Goal: Task Accomplishment & Management: Use online tool/utility

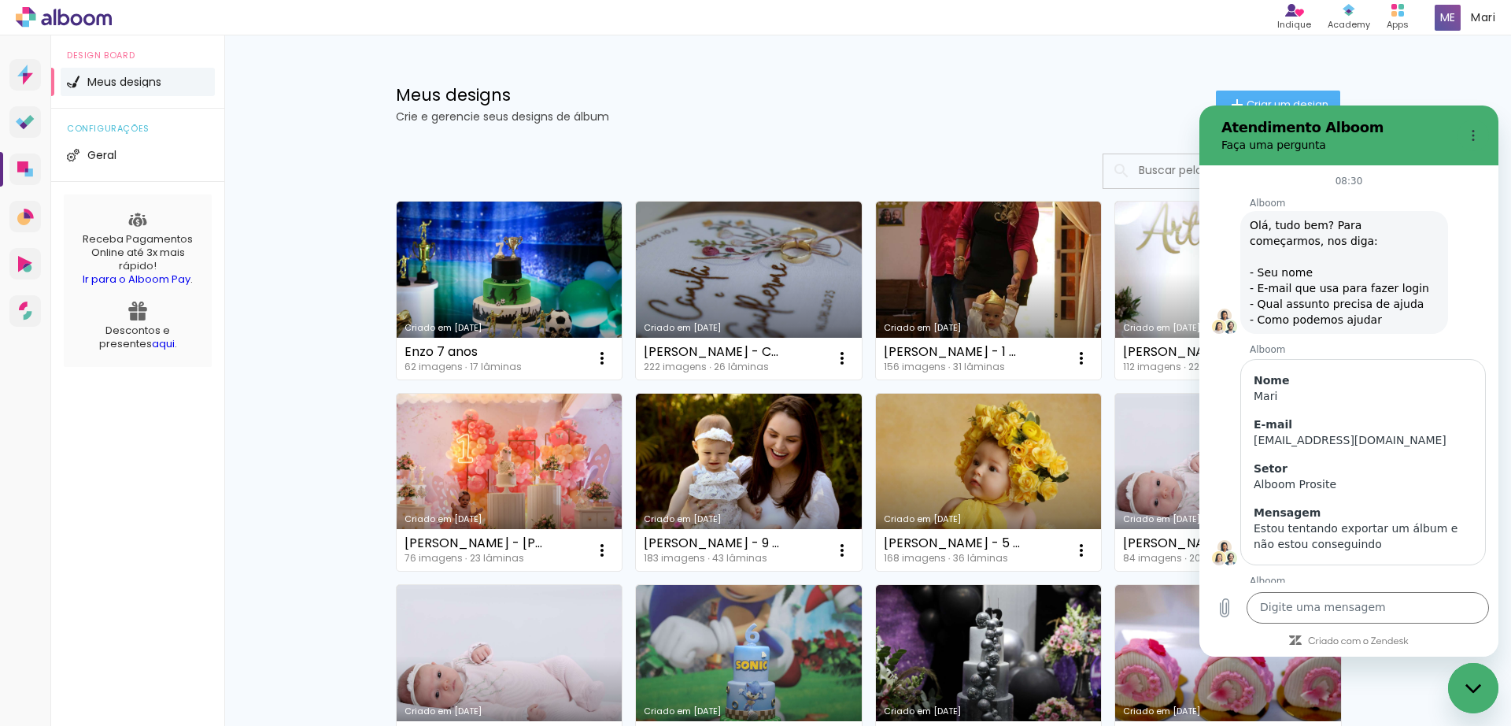
scroll to position [908, 0]
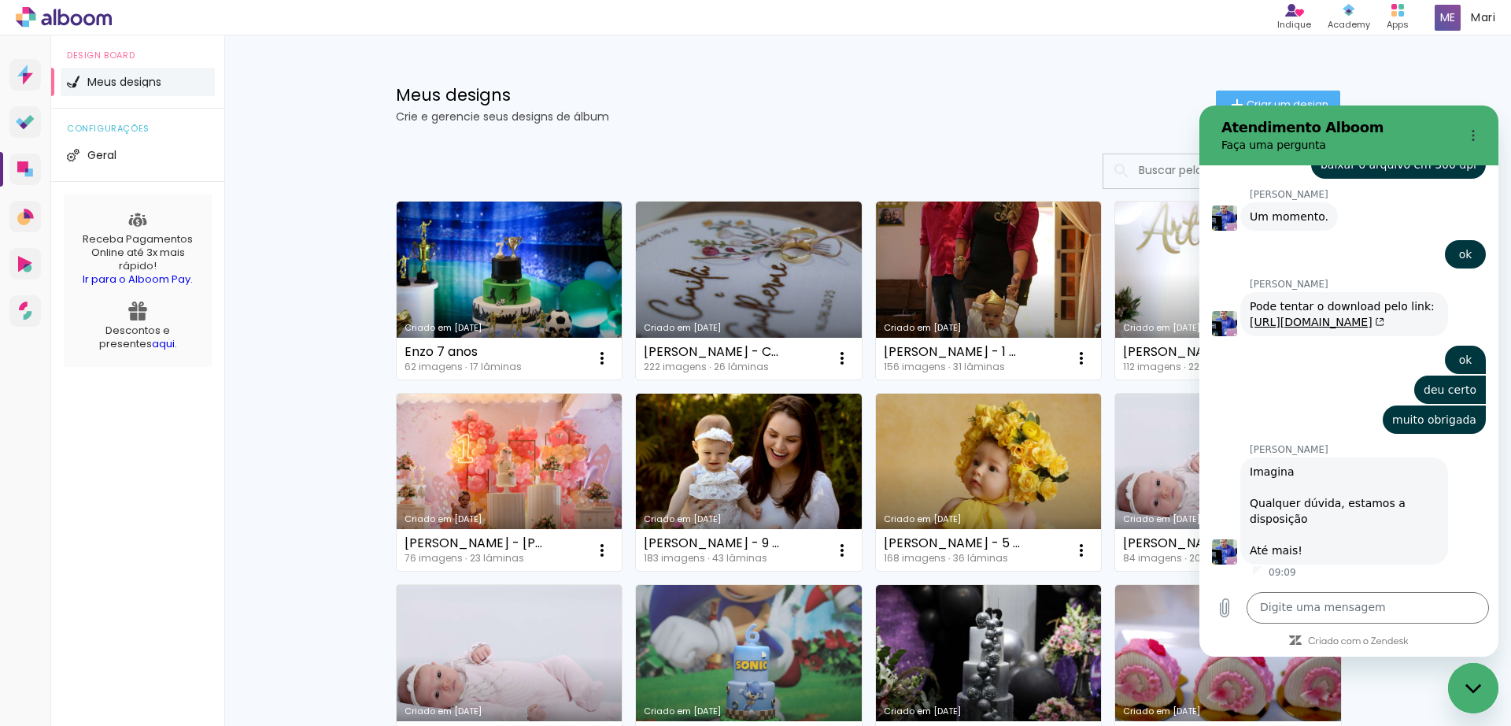
click at [934, 97] on h1 "Meus designs" at bounding box center [806, 95] width 820 height 17
click at [716, 236] on link "Criado em [DATE]" at bounding box center [749, 291] width 226 height 178
